Goal: Task Accomplishment & Management: Complete application form

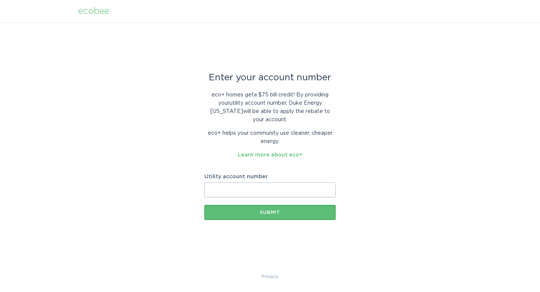
click at [264, 184] on input "Utility account number" at bounding box center [269, 189] width 131 height 15
